Goal: Information Seeking & Learning: Find specific fact

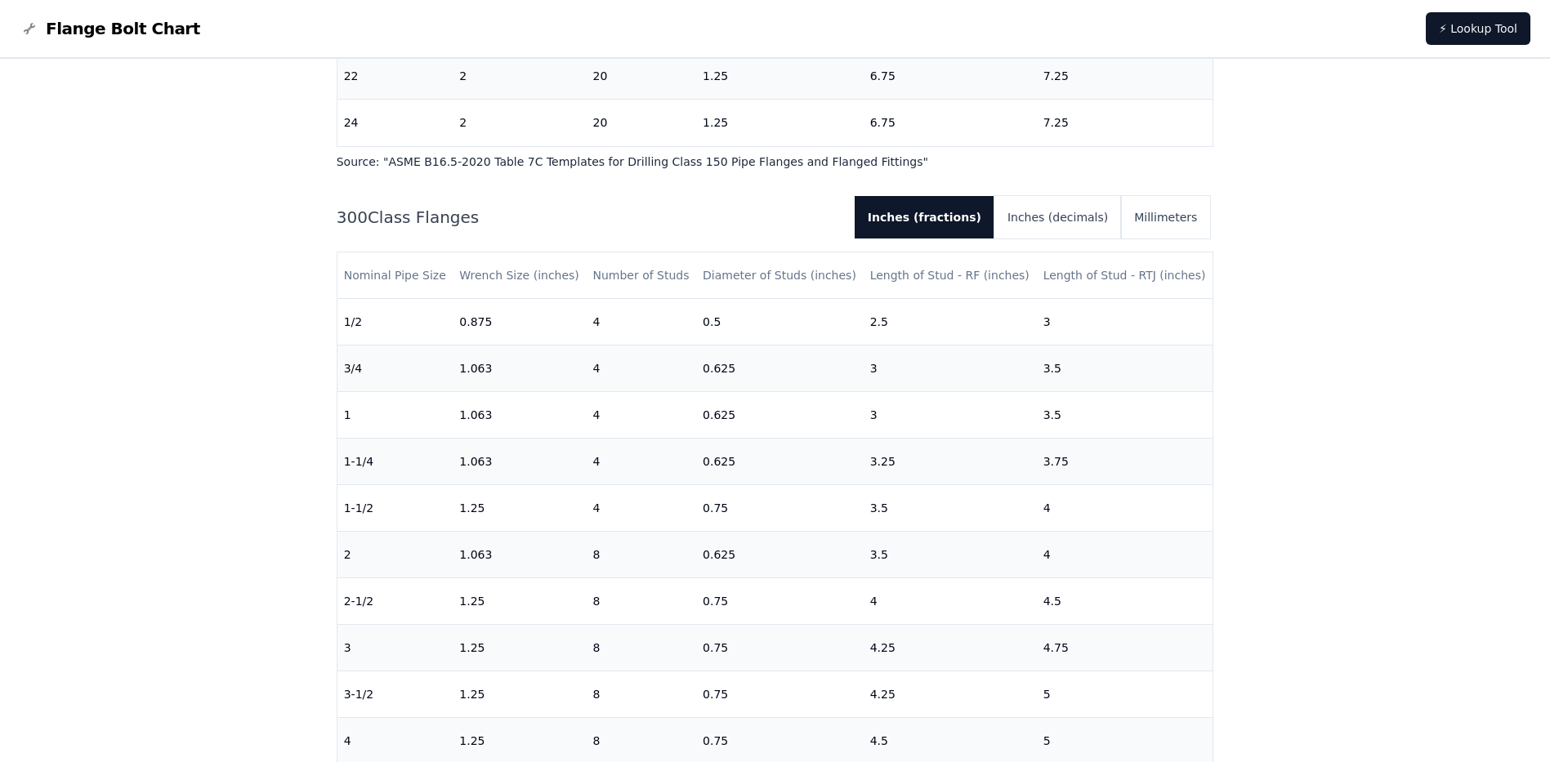
scroll to position [1089, 0]
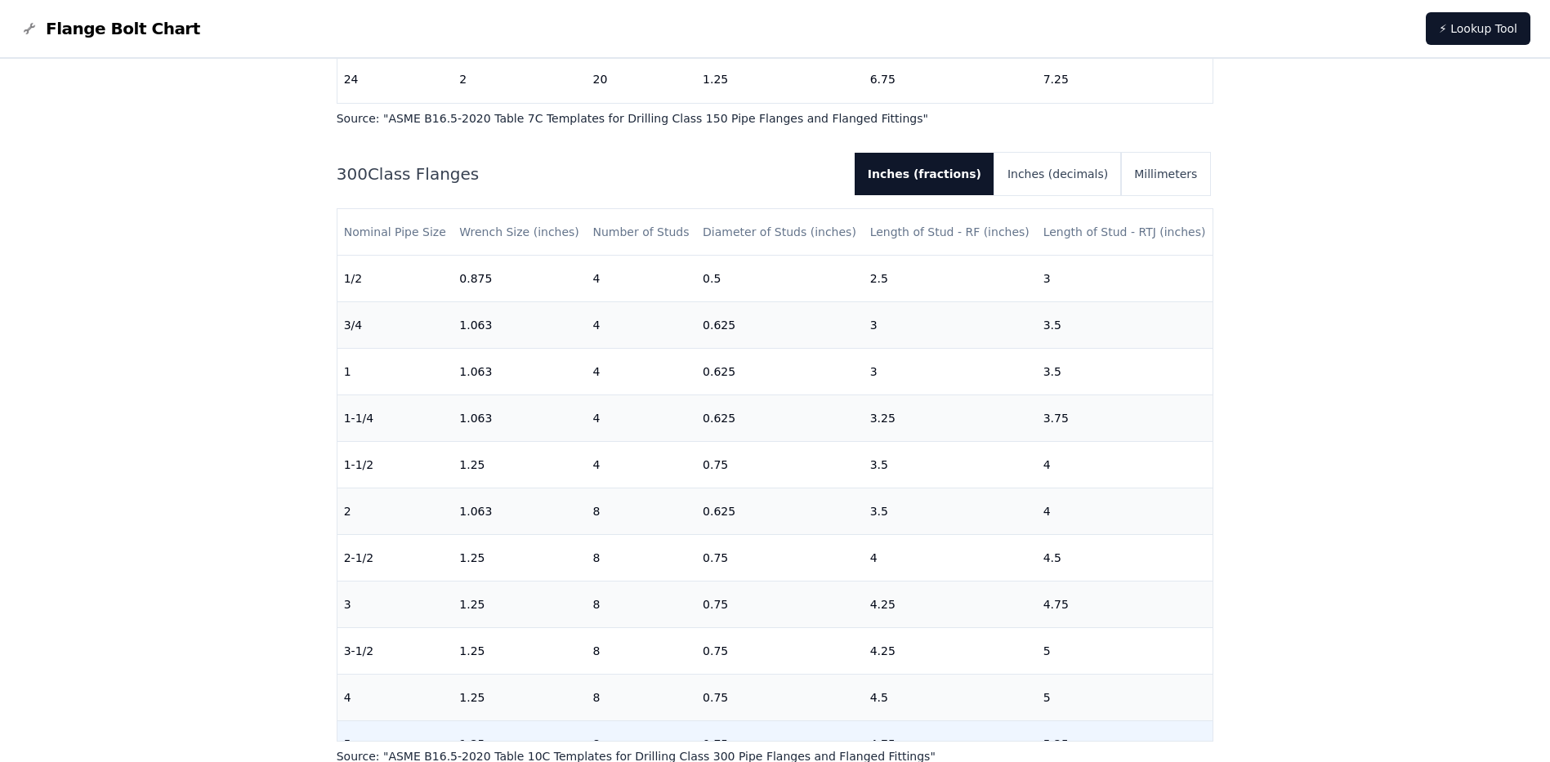
click at [342, 726] on td "5" at bounding box center [395, 745] width 116 height 47
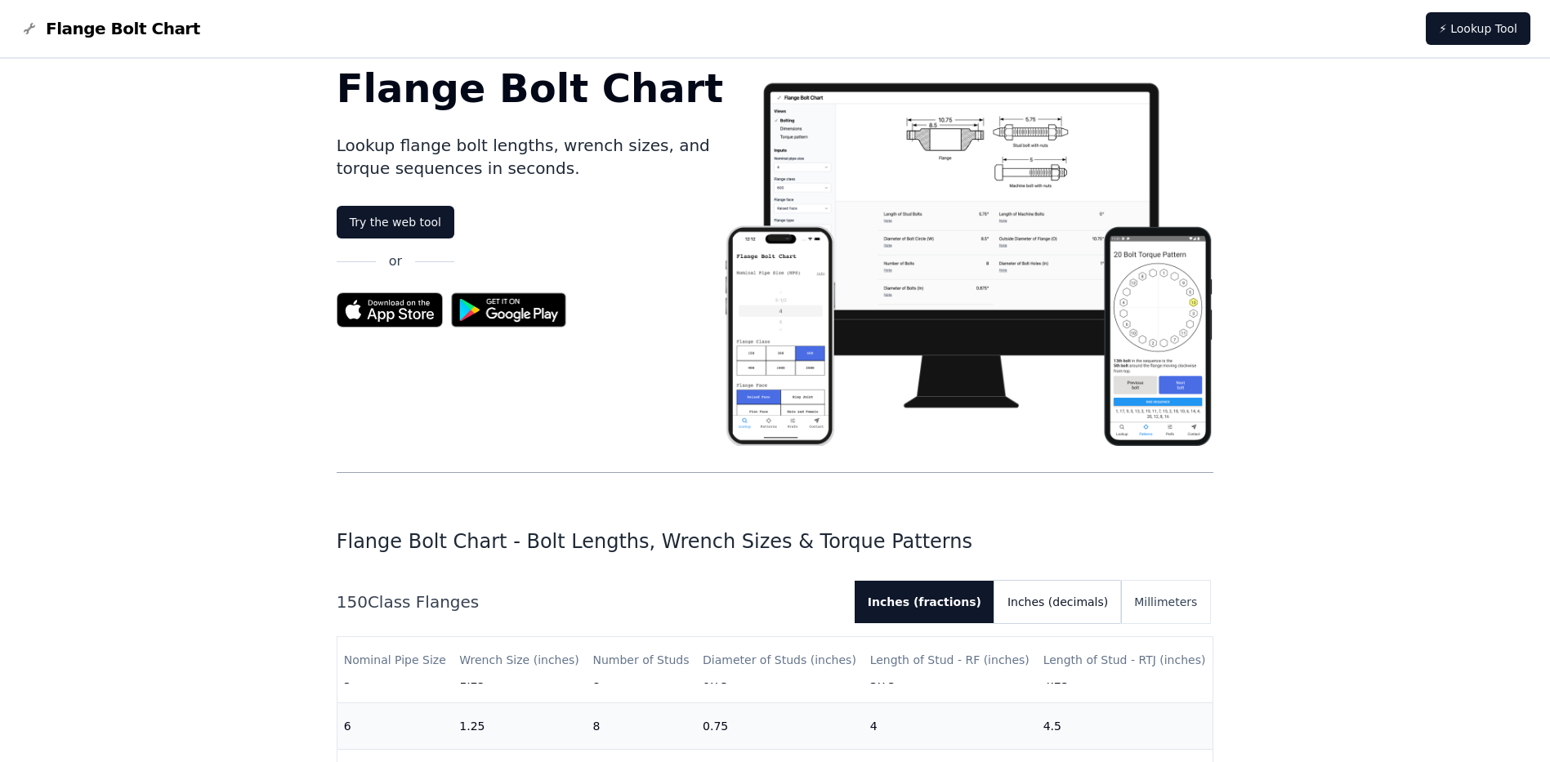
scroll to position [0, 0]
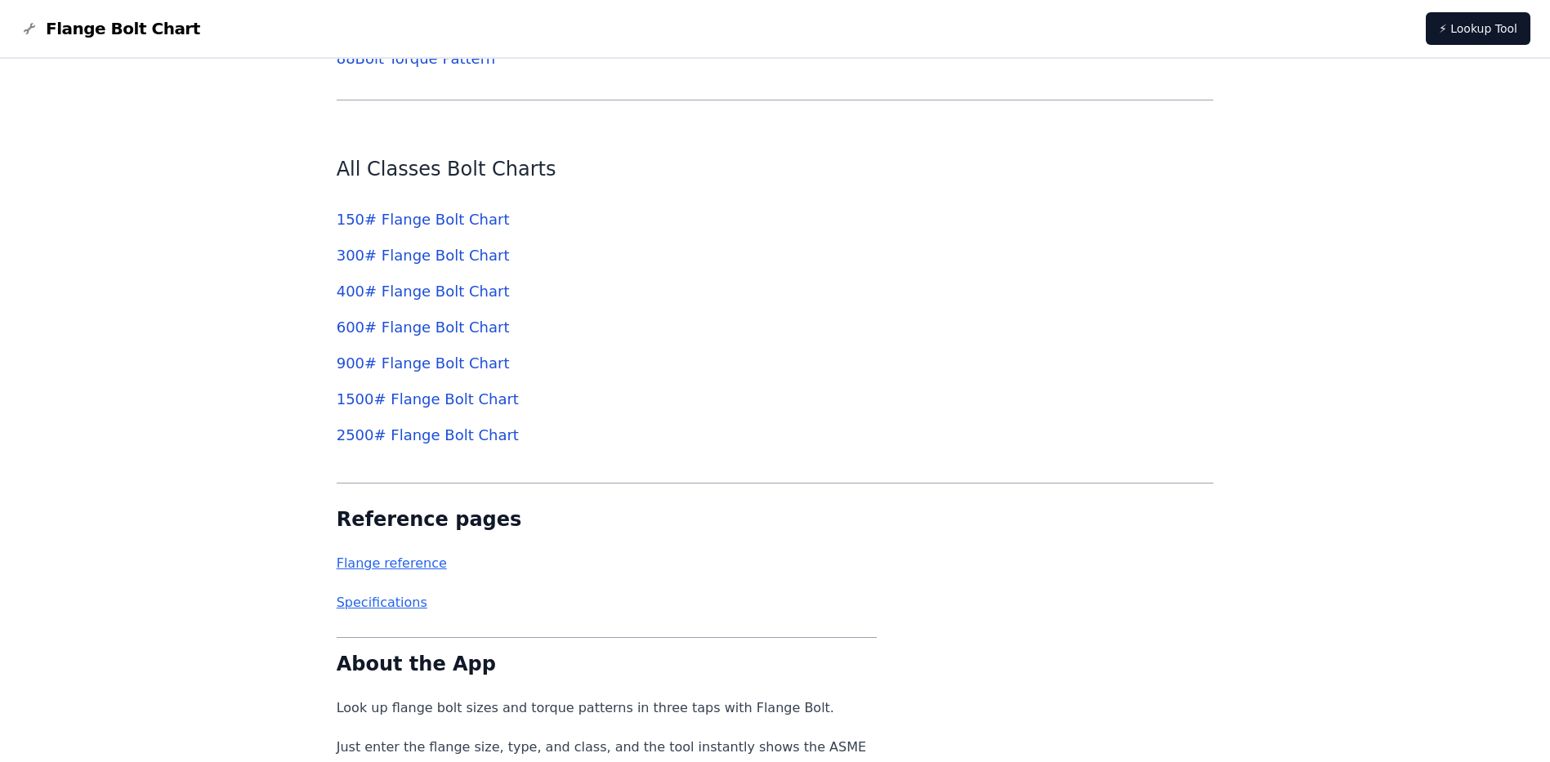
scroll to position [5711, 0]
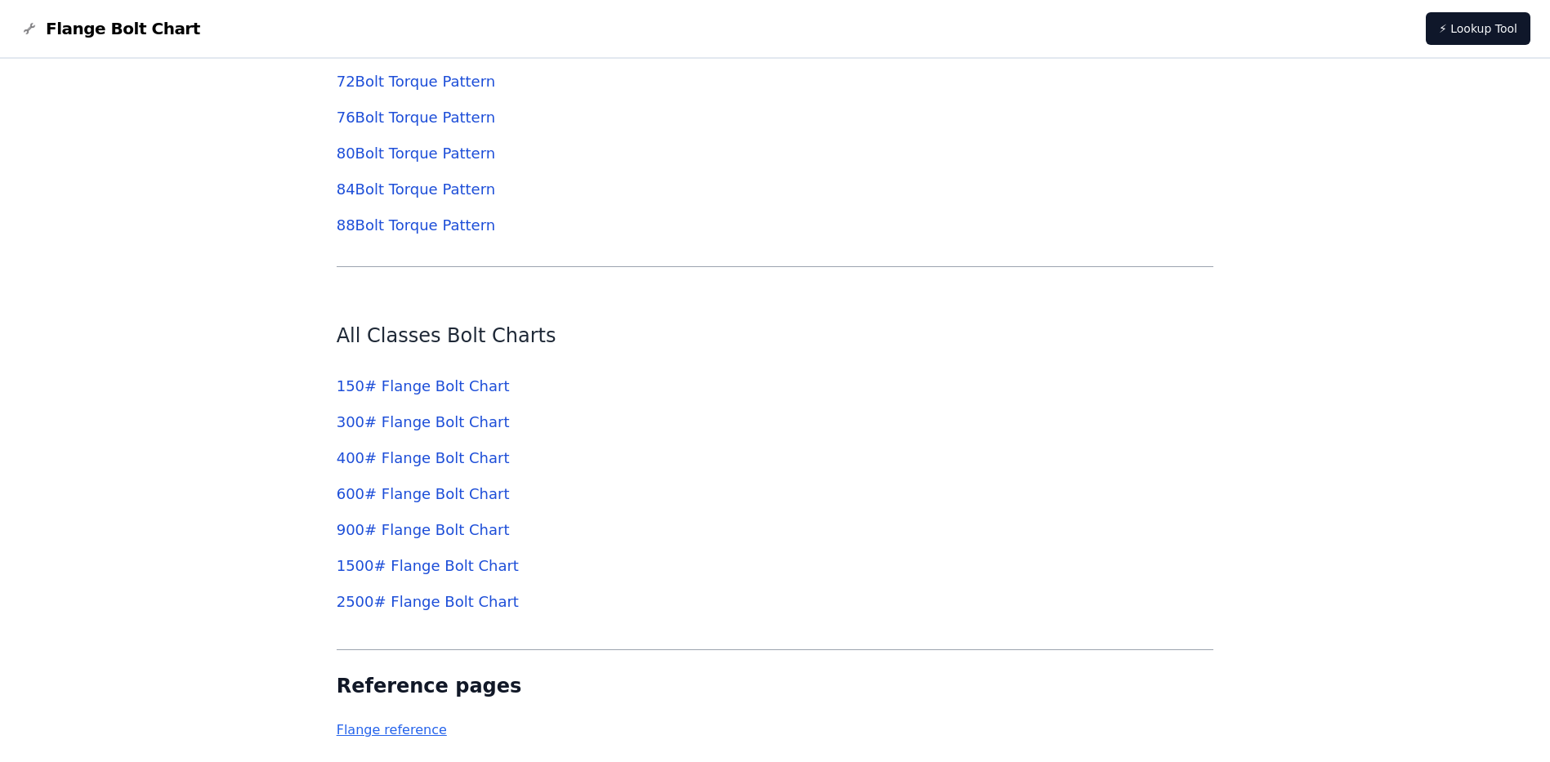
click at [402, 493] on link "600 # Flange Bolt Chart" at bounding box center [423, 493] width 173 height 17
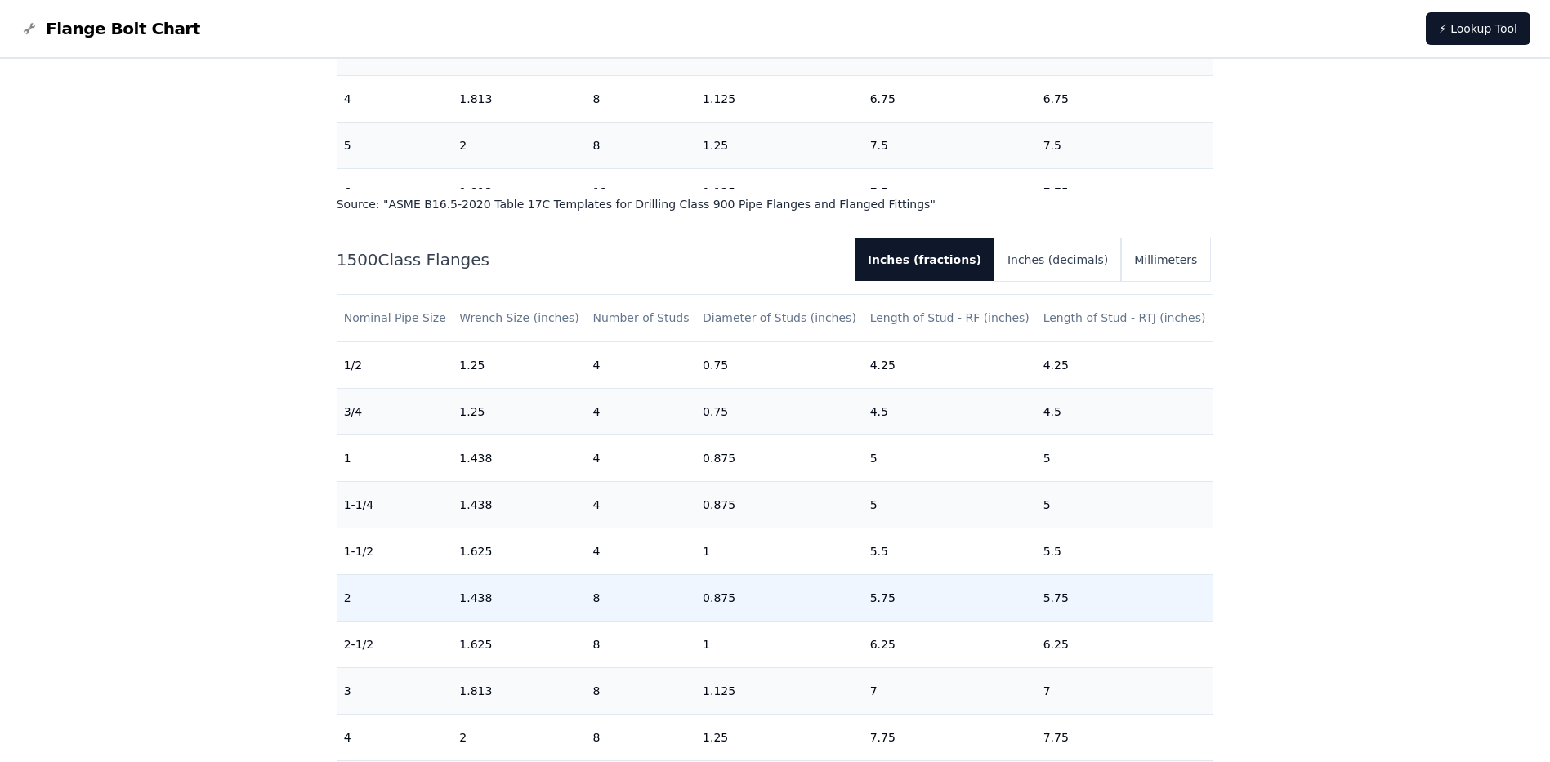
scroll to position [3541, 0]
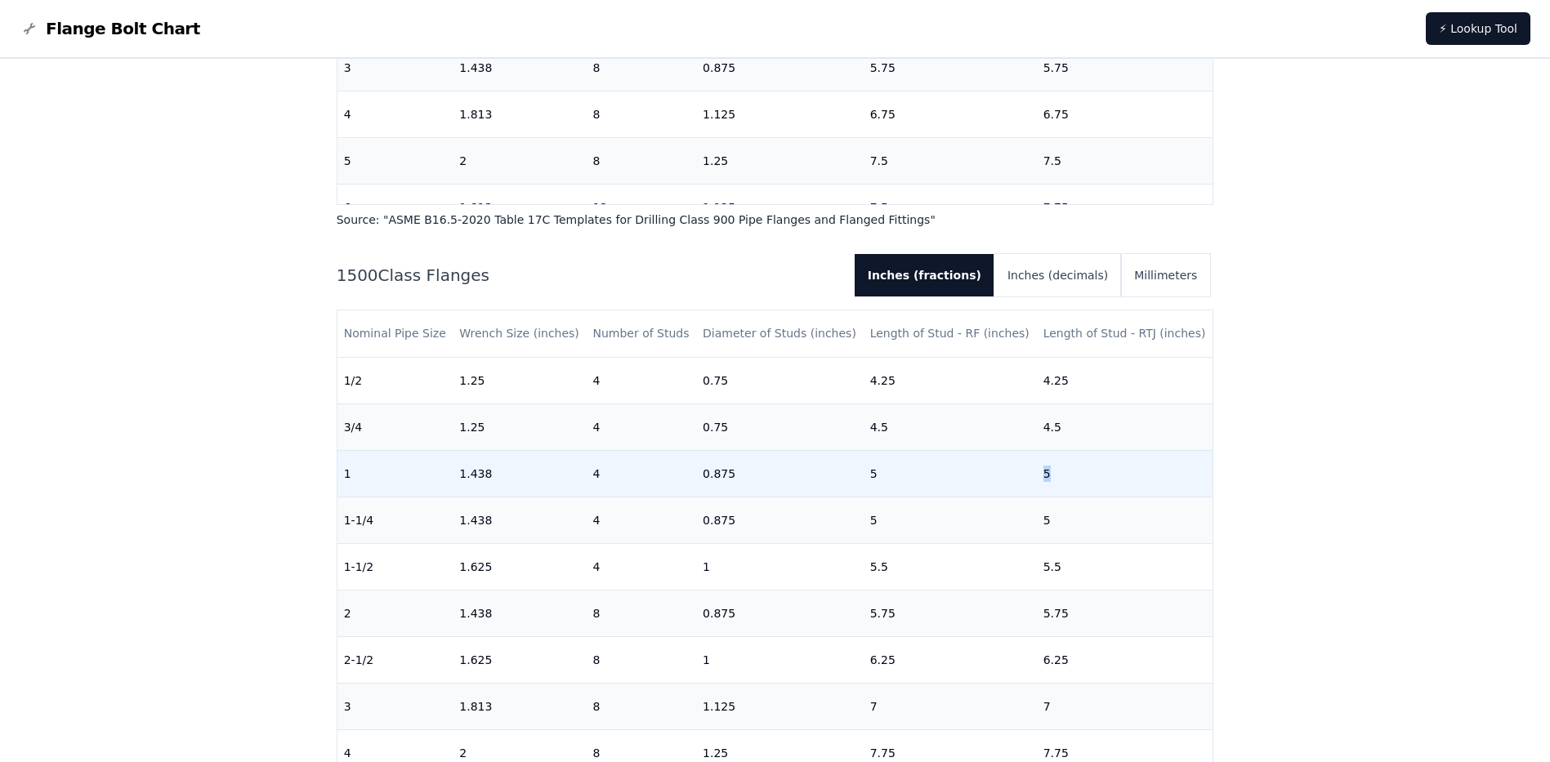
drag, startPoint x: 1031, startPoint y: 480, endPoint x: 1048, endPoint y: 477, distance: 17.5
click at [1048, 477] on tr "1 1.438 4 0.875 5 5" at bounding box center [775, 473] width 876 height 47
drag, startPoint x: 1048, startPoint y: 477, endPoint x: 1119, endPoint y: 466, distance: 71.2
click at [1119, 466] on td "5" at bounding box center [1125, 473] width 177 height 47
